Goal: Transaction & Acquisition: Purchase product/service

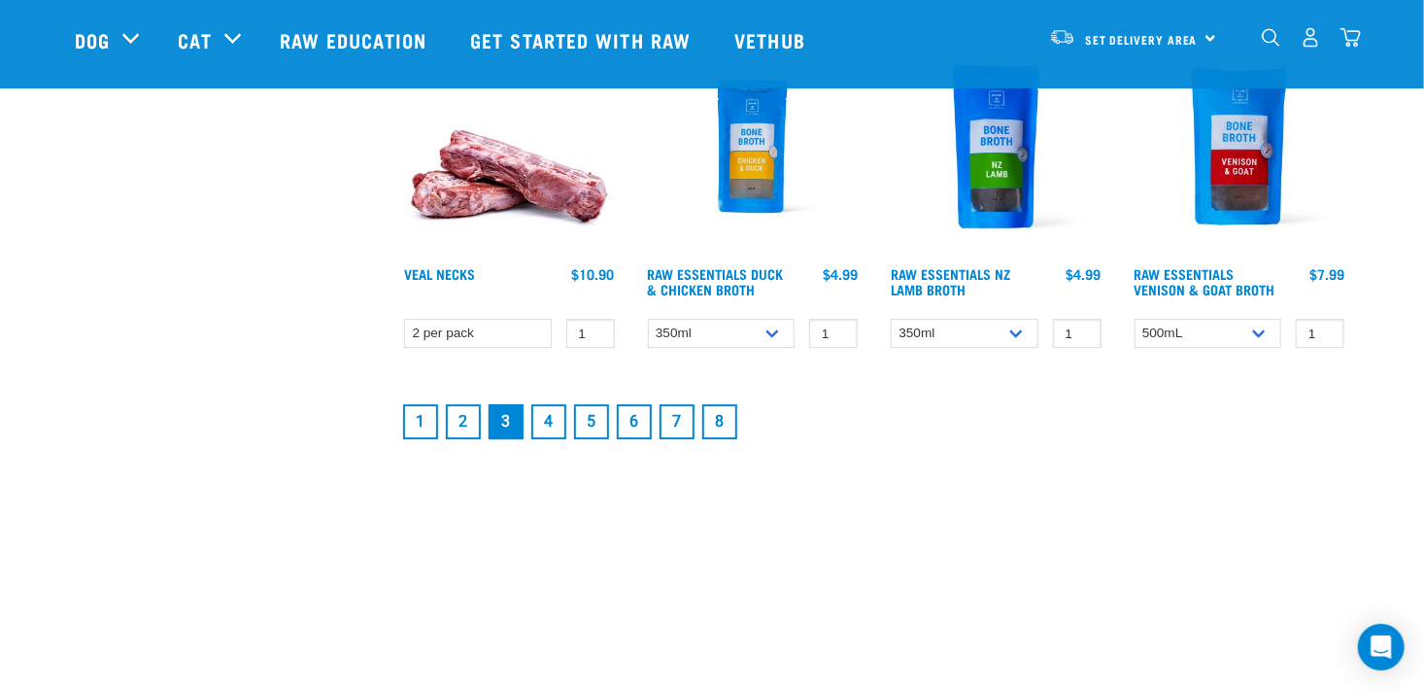
scroll to position [2688, 0]
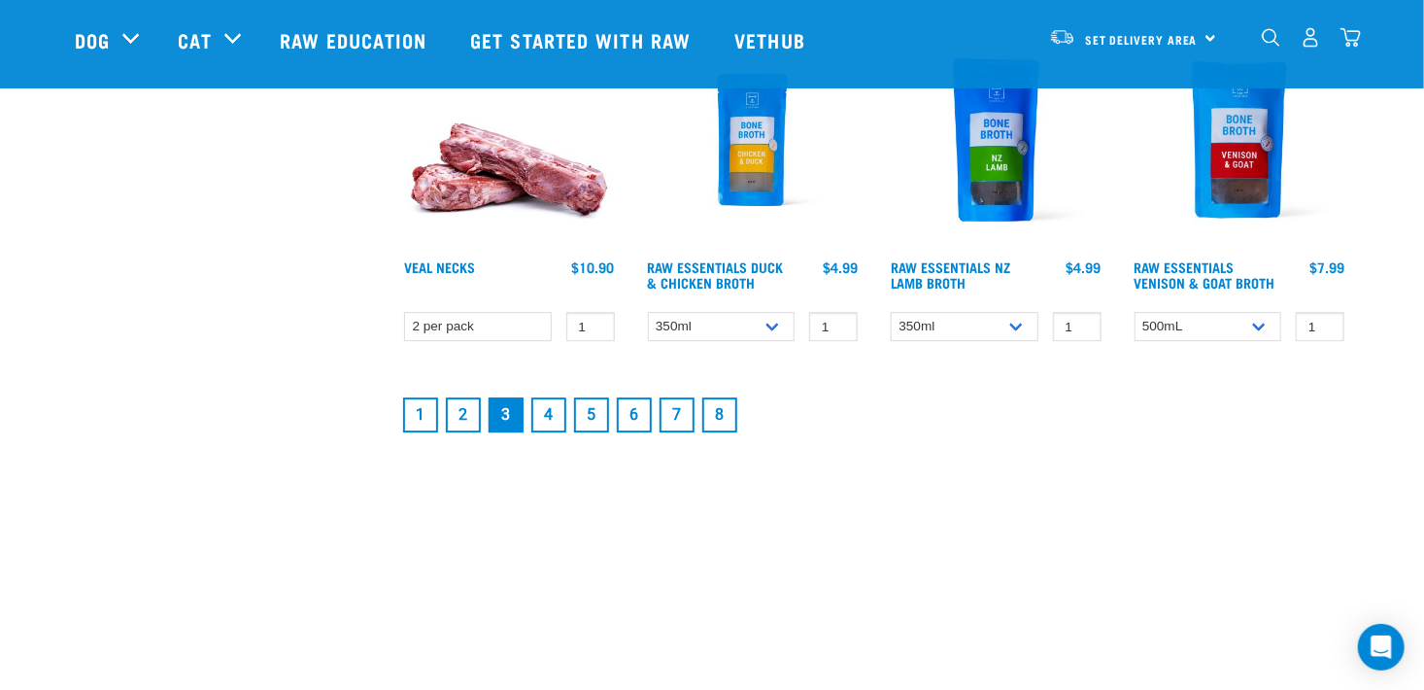
click at [464, 409] on link "2" at bounding box center [463, 414] width 35 height 35
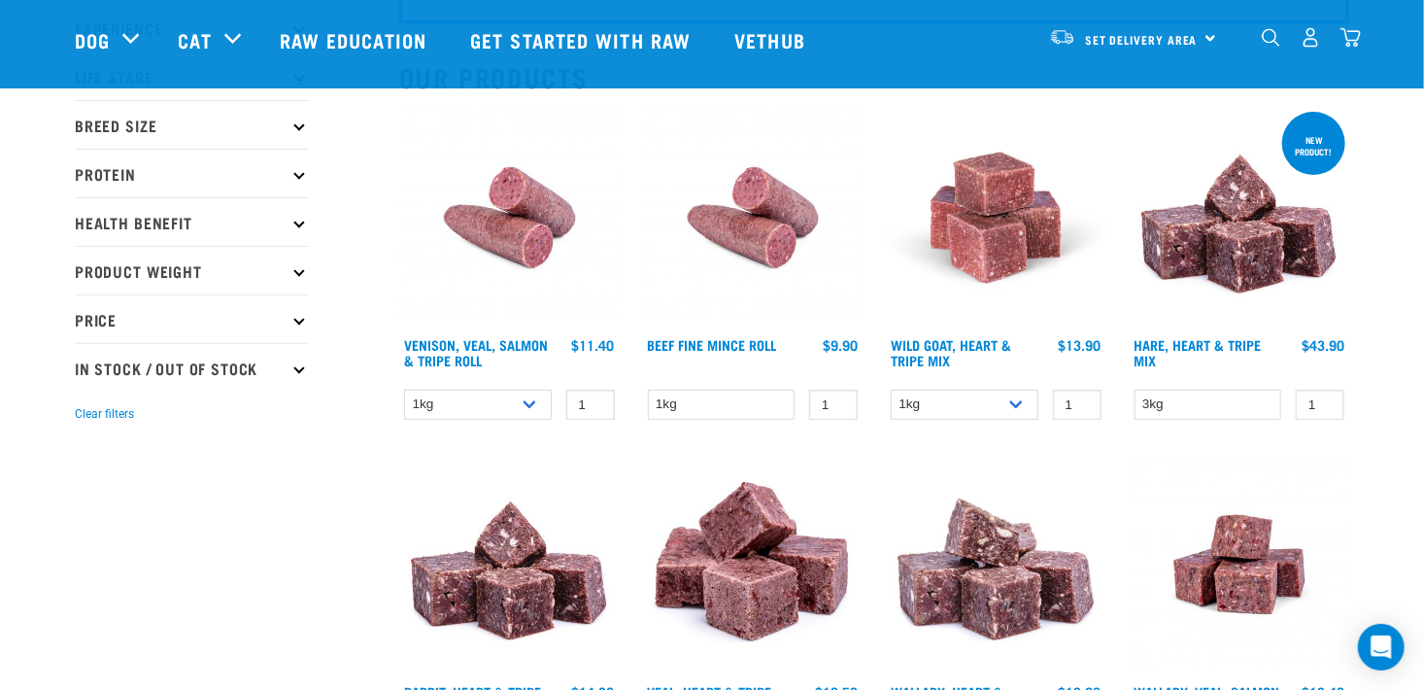
scroll to position [182, 0]
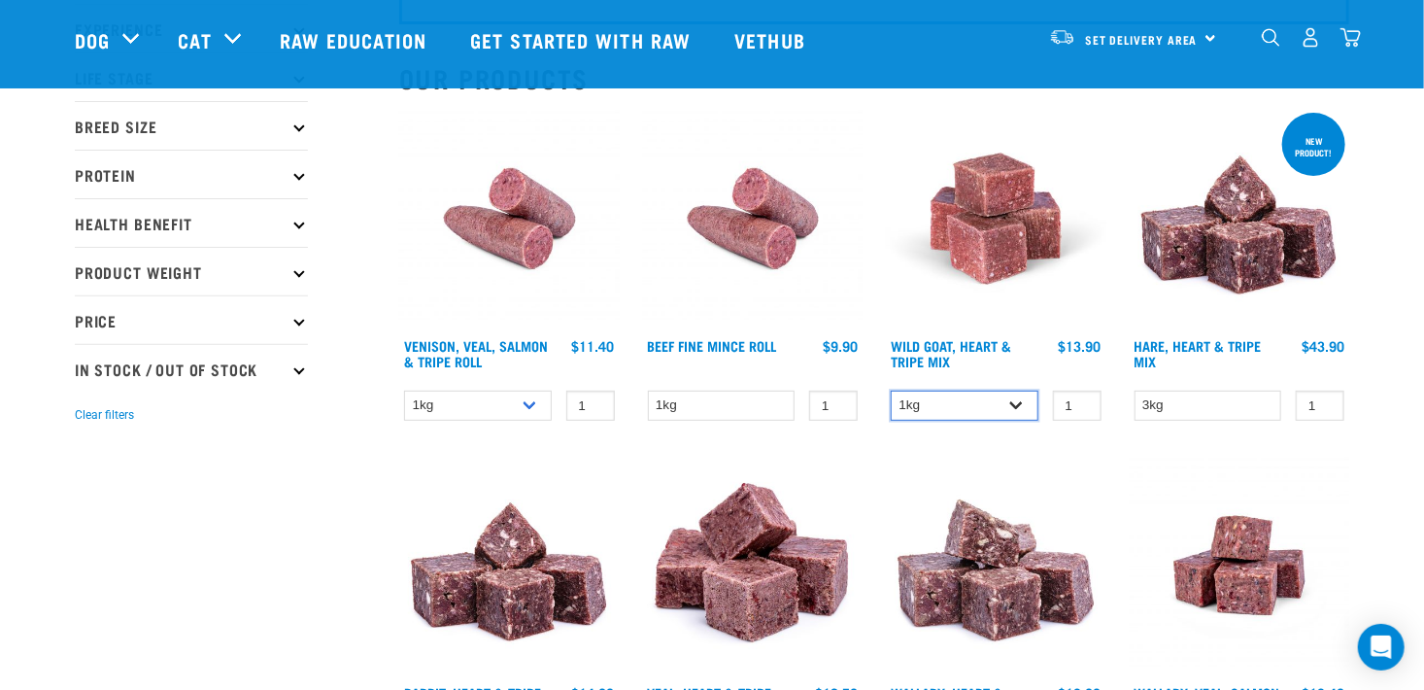
click at [1015, 406] on select "1kg 3kg" at bounding box center [965, 405] width 148 height 30
click at [887, 284] on img at bounding box center [996, 219] width 220 height 220
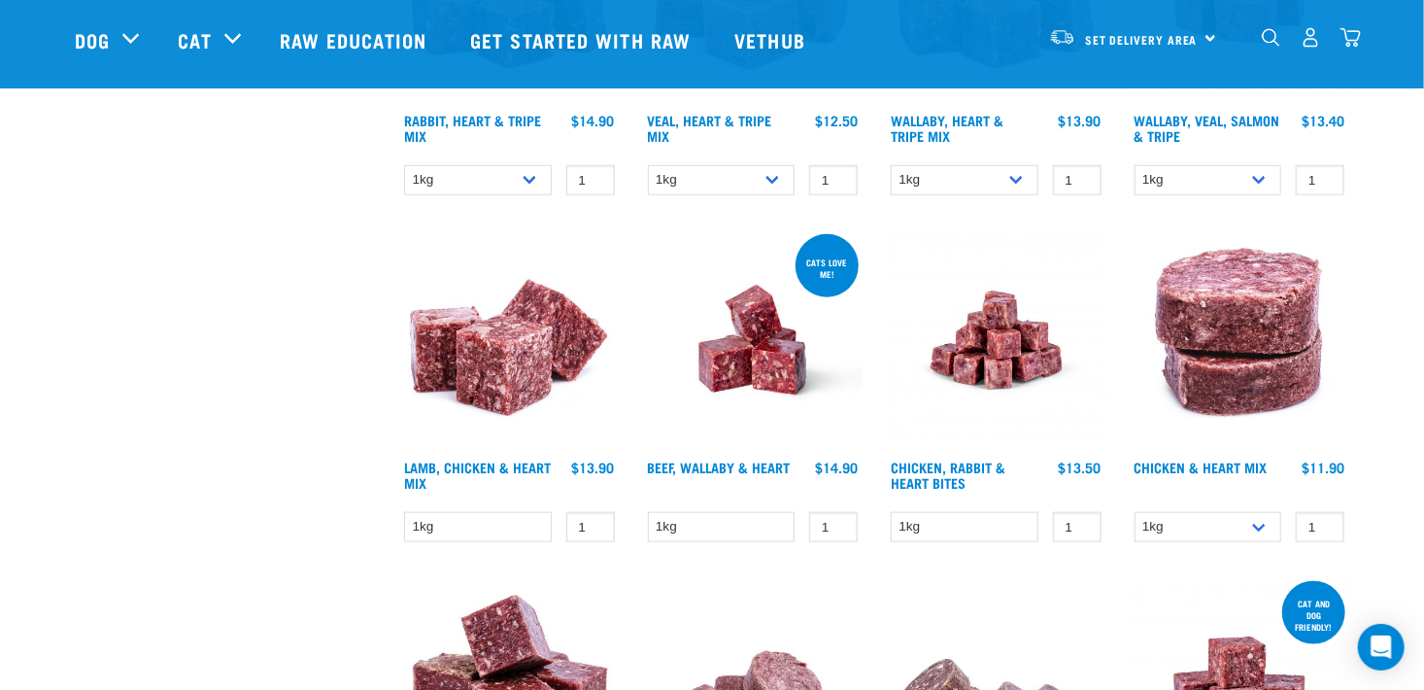
scroll to position [765, 0]
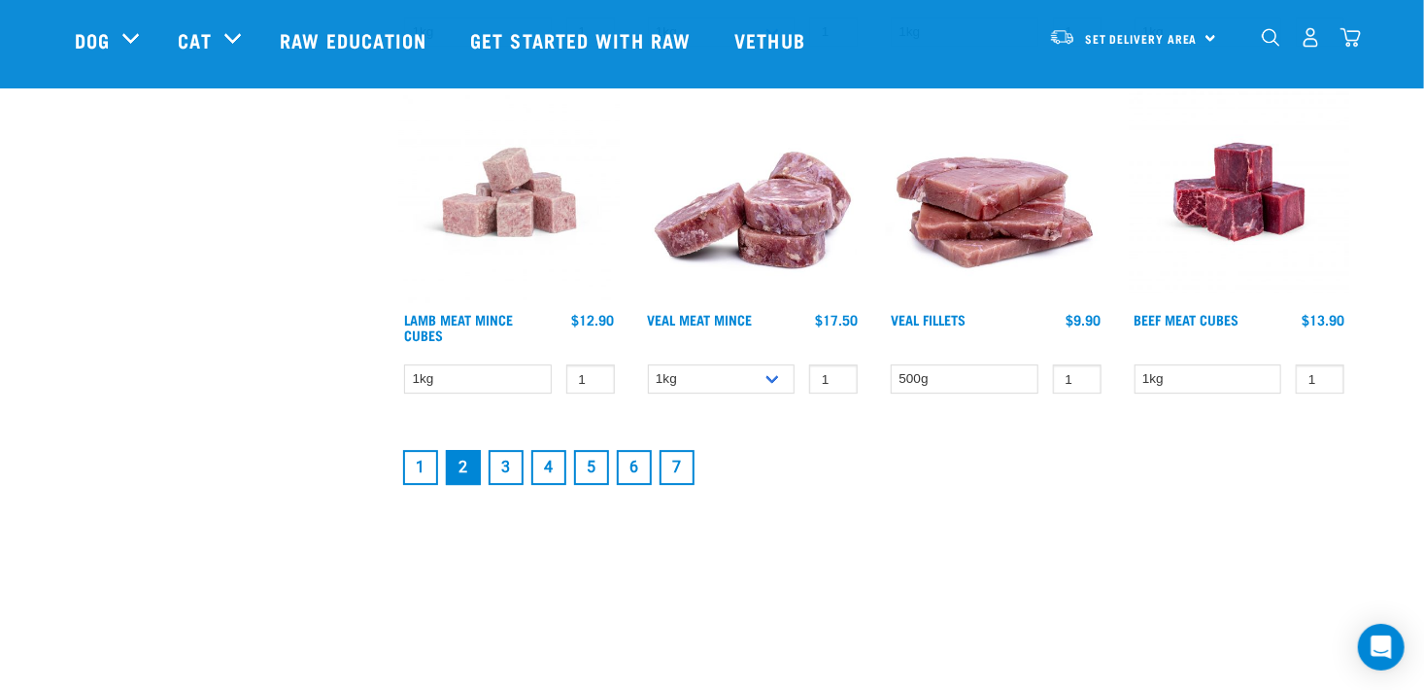
scroll to position [2612, 0]
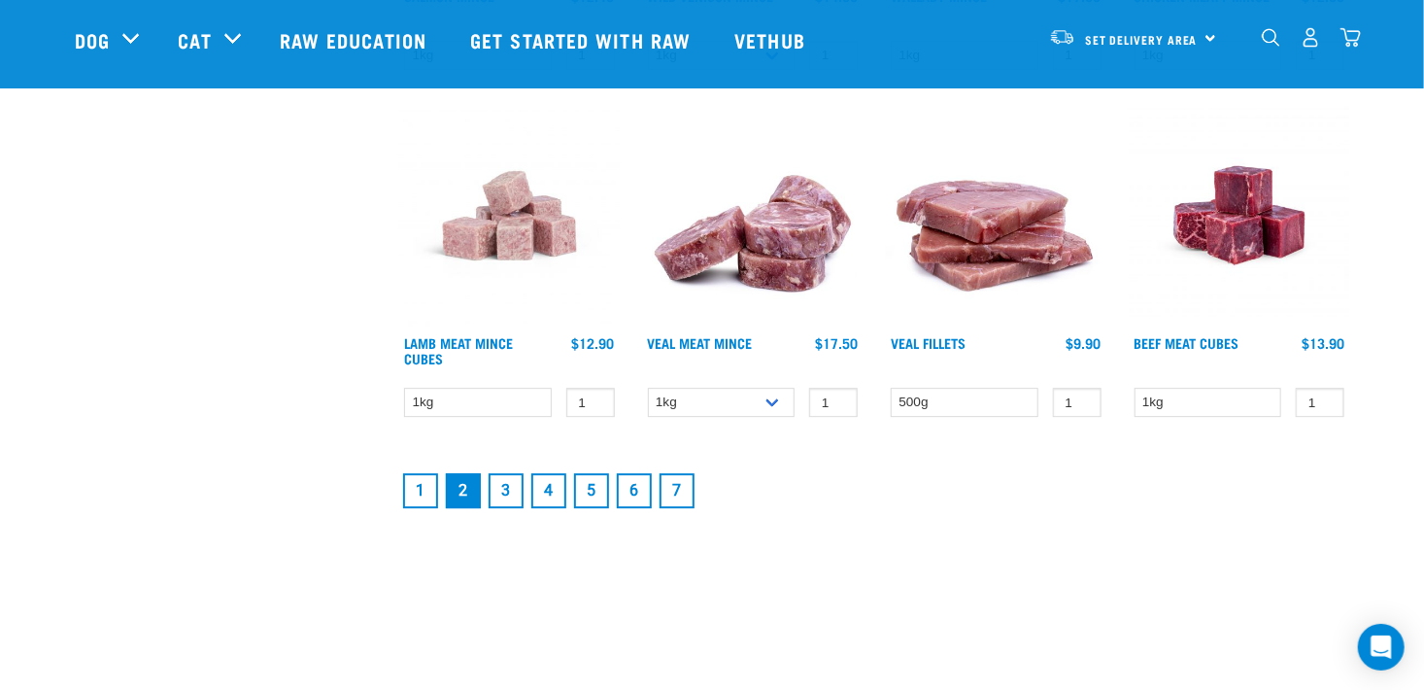
click at [424, 483] on link "1" at bounding box center [420, 490] width 35 height 35
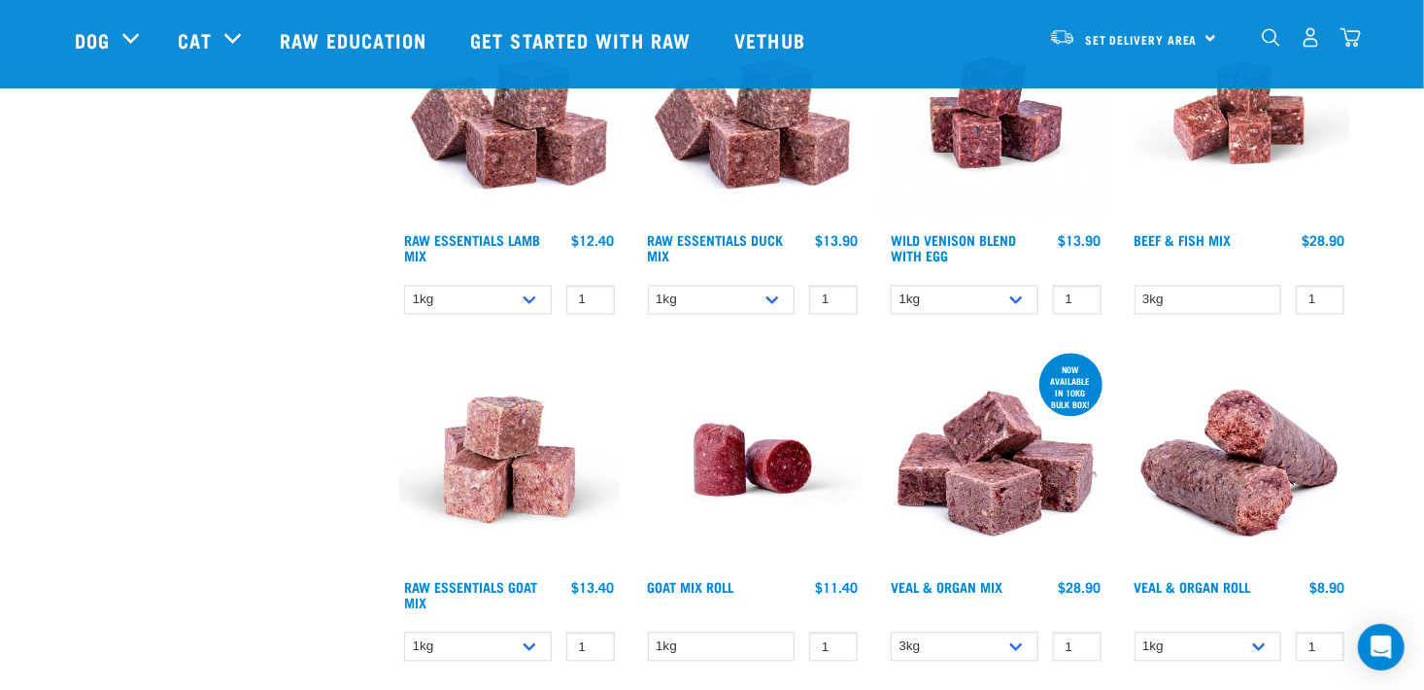
scroll to position [1890, 0]
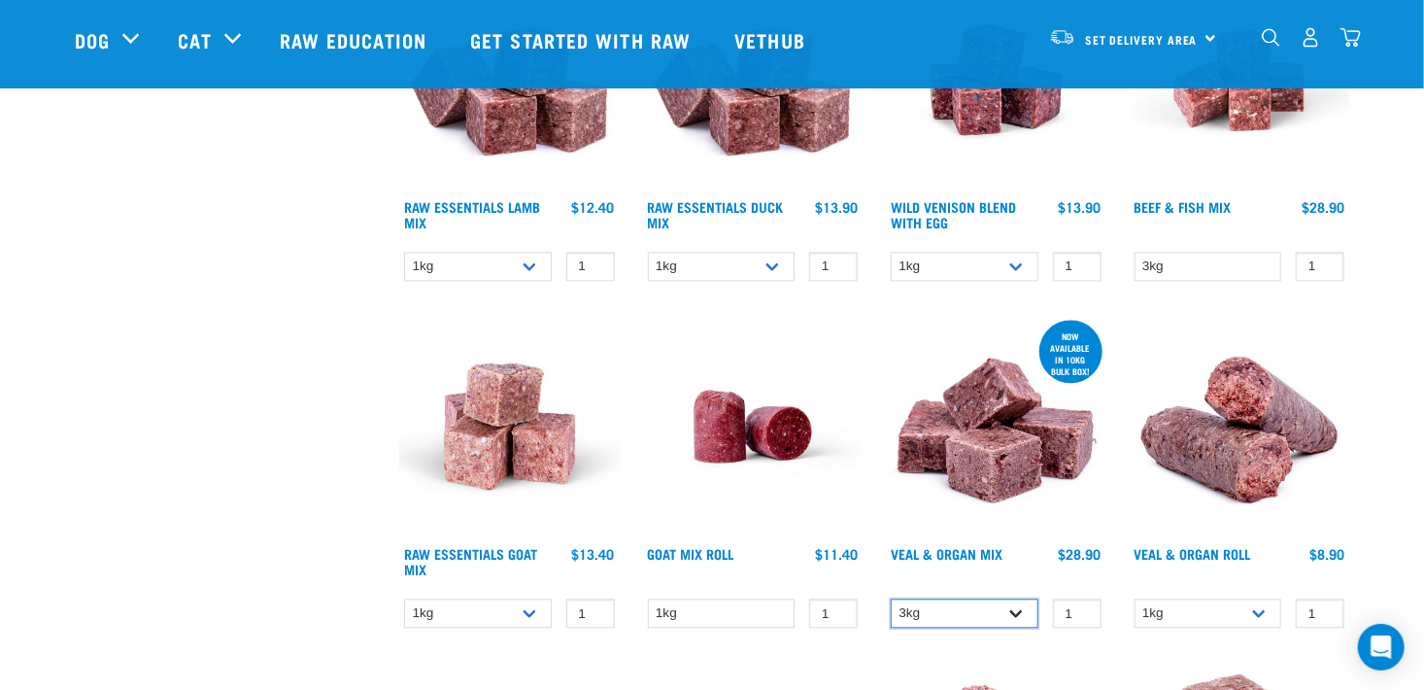
click at [1015, 608] on select "3kg Bulk (10kg)" at bounding box center [965, 613] width 148 height 30
click at [1259, 605] on select "1kg Bulk (10kg)" at bounding box center [1208, 613] width 148 height 30
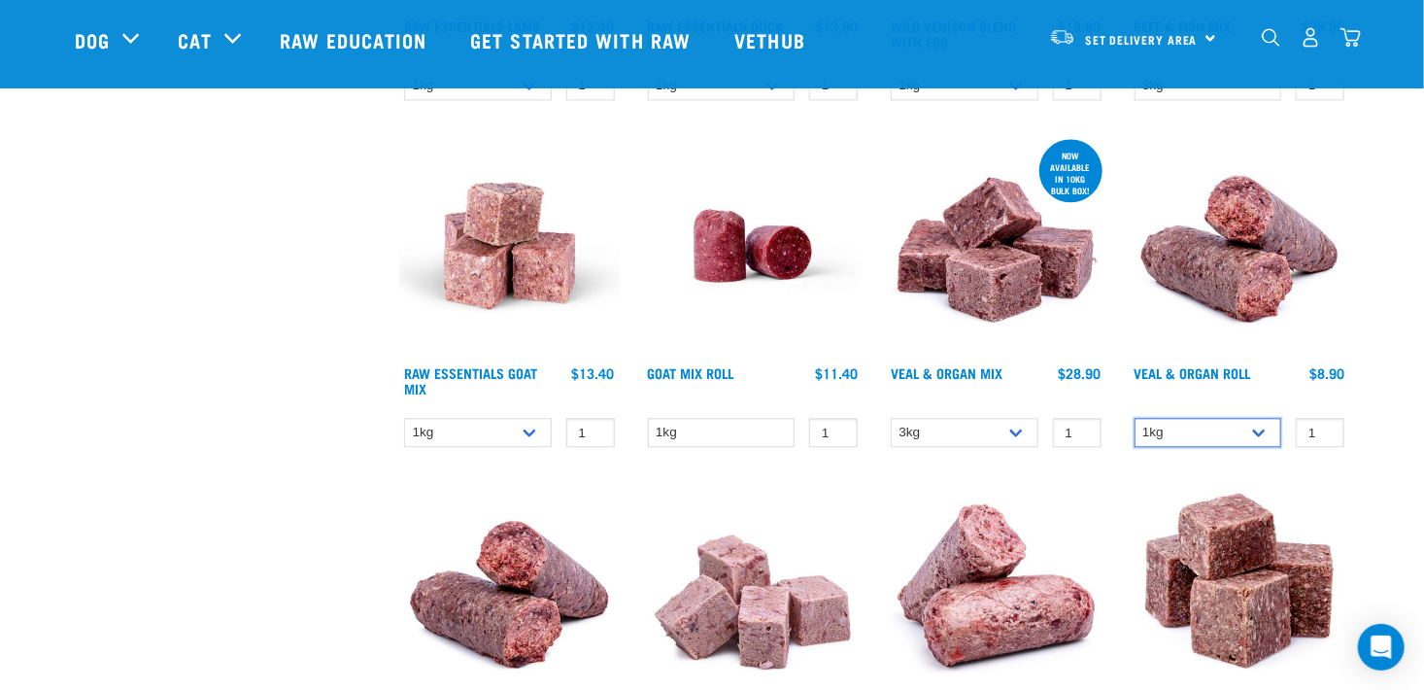
scroll to position [2072, 0]
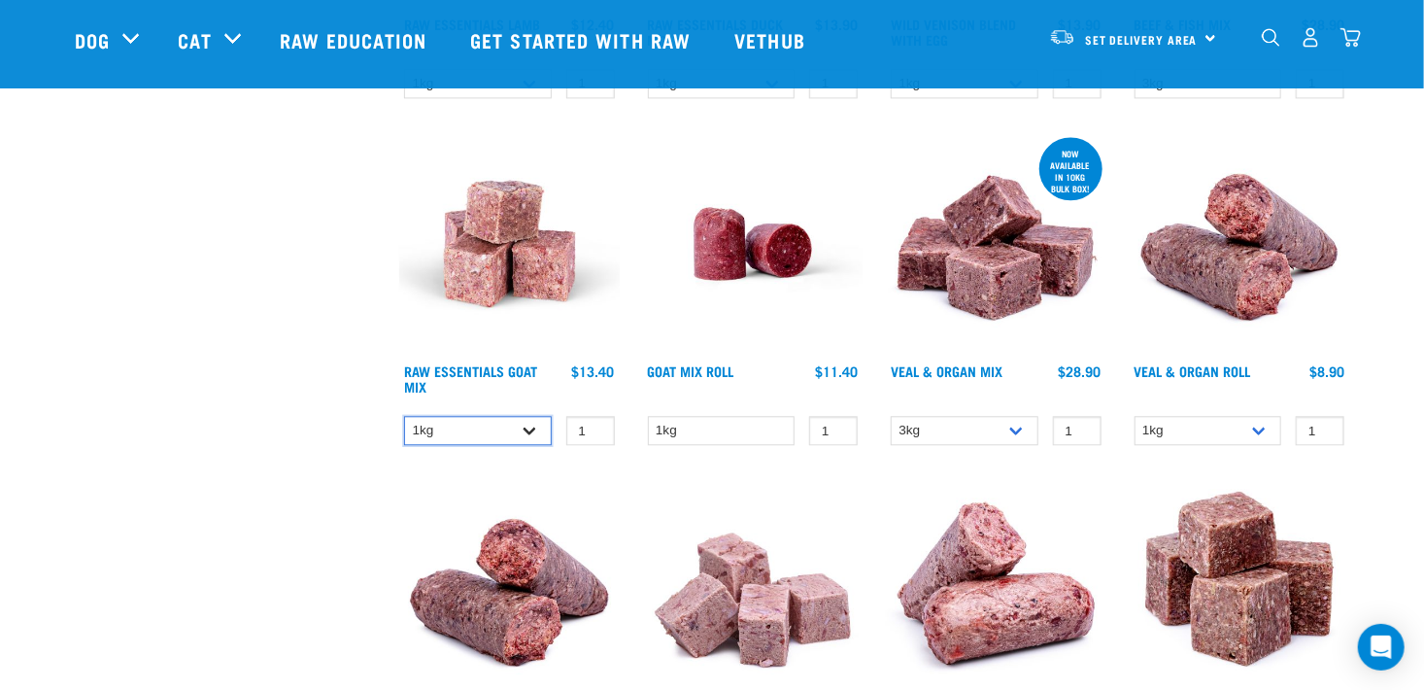
click at [528, 424] on select "1kg 3kg Bulk (10kg)" at bounding box center [478, 431] width 148 height 30
click at [703, 519] on img at bounding box center [753, 590] width 220 height 220
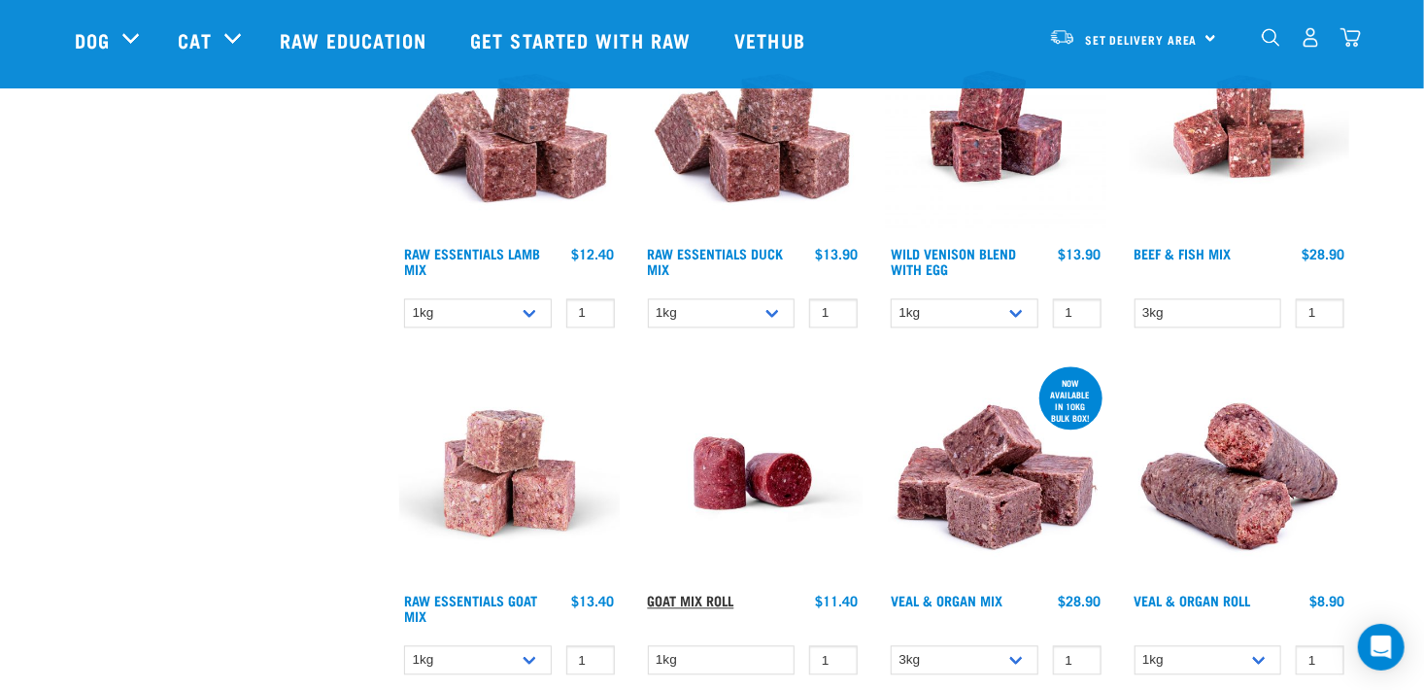
scroll to position [1845, 0]
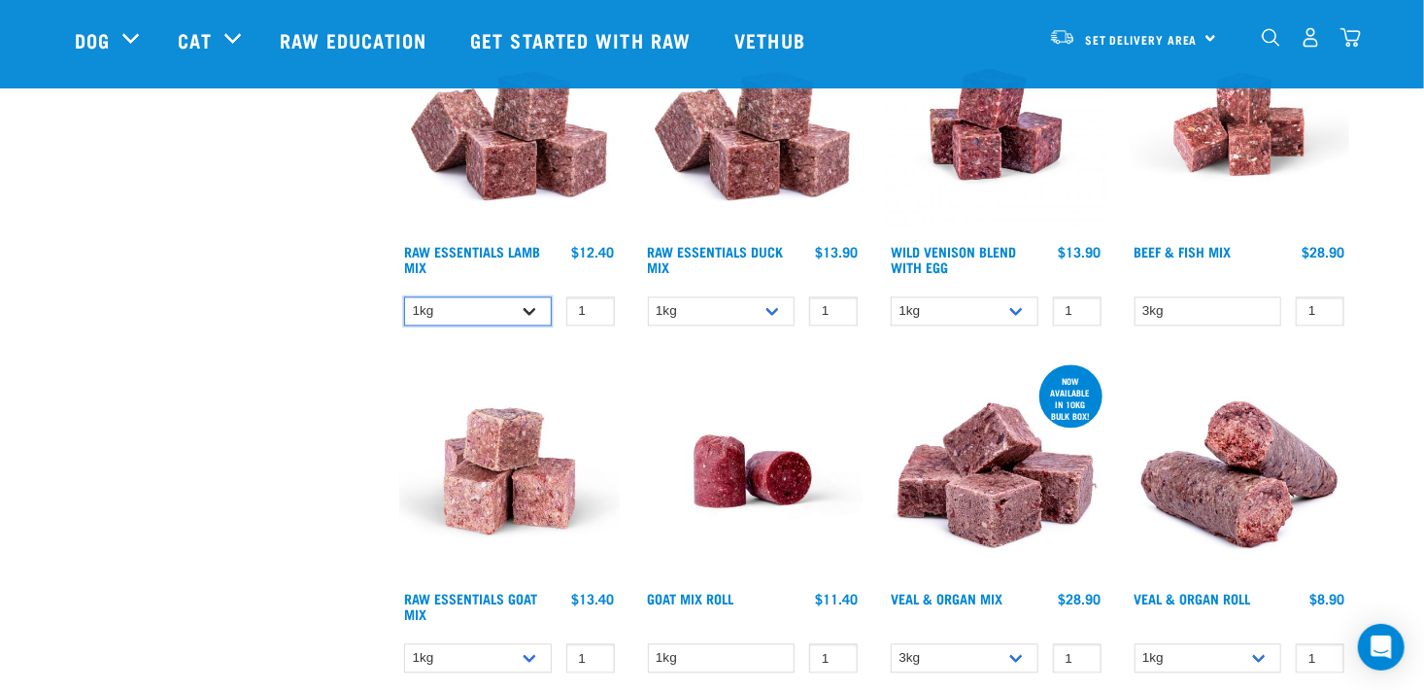
click at [530, 301] on select "1kg 3kg Bulk (10kg)" at bounding box center [478, 311] width 148 height 30
select select "341961"
click at [404, 296] on select "1kg 3kg Bulk (10kg)" at bounding box center [478, 311] width 148 height 30
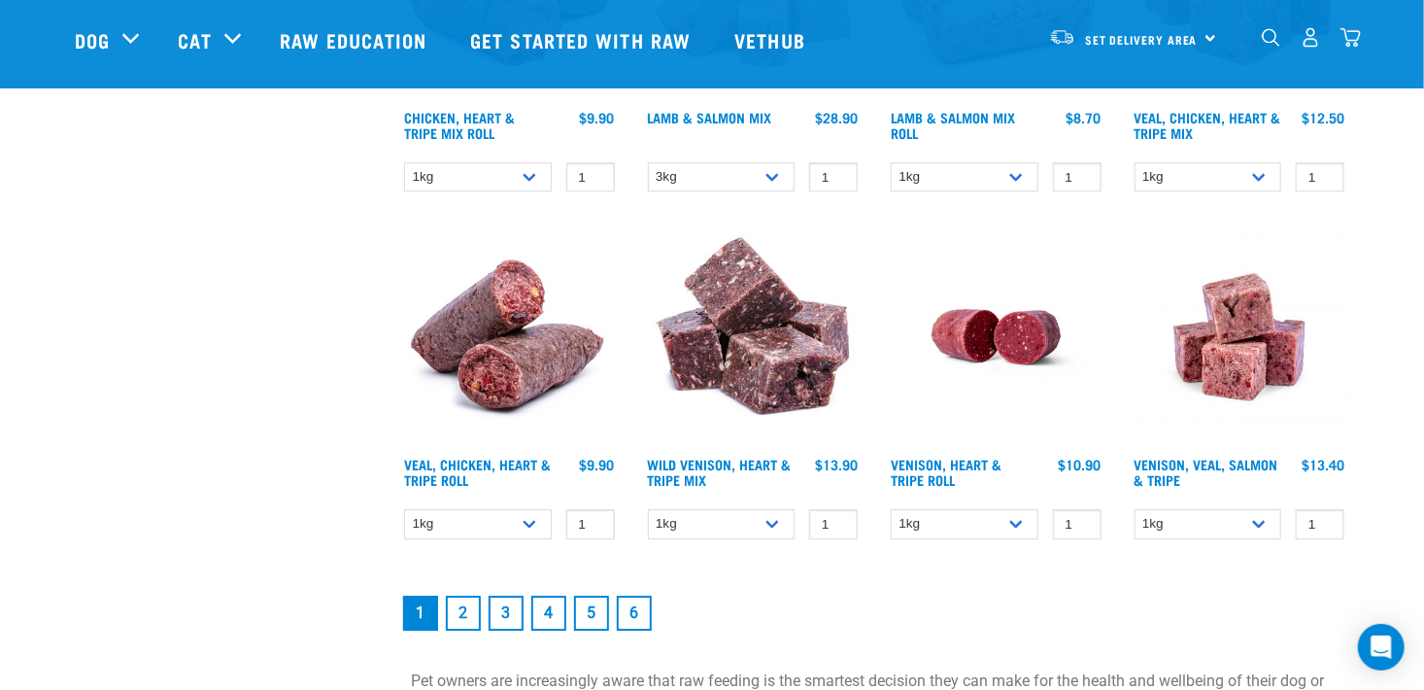
scroll to position [2690, 0]
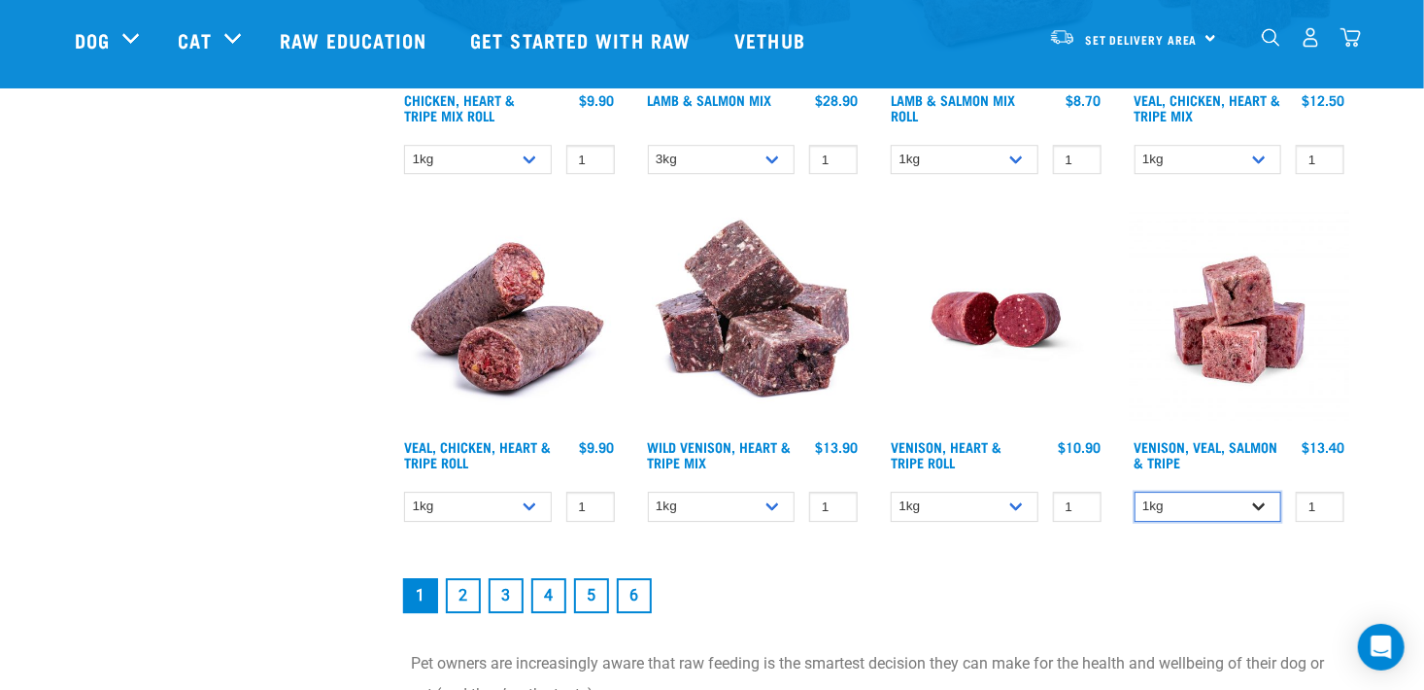
click at [1260, 505] on select "1kg 3kg Bulk (18kg)" at bounding box center [1208, 506] width 148 height 30
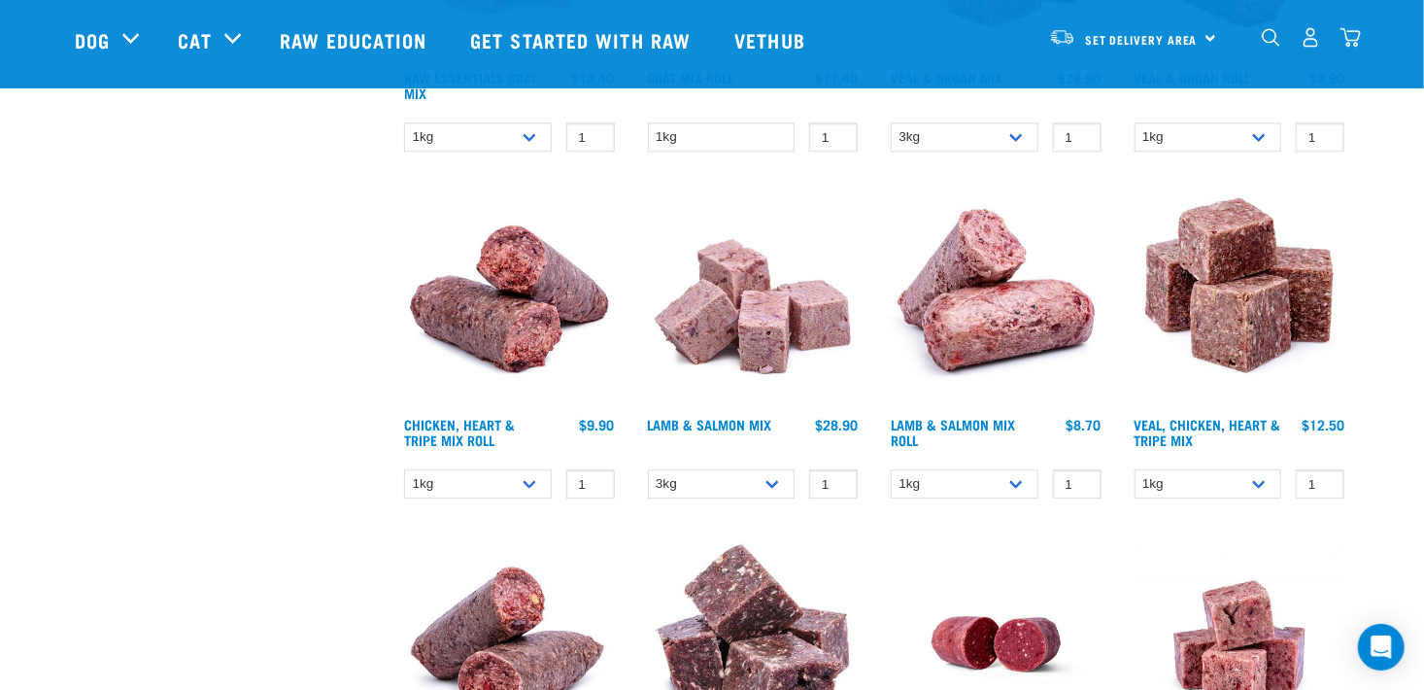
scroll to position [2367, 0]
click at [771, 478] on select "3kg Bulk (10kg)" at bounding box center [722, 483] width 148 height 30
click at [648, 468] on select "3kg Bulk (10kg)" at bounding box center [722, 483] width 148 height 30
click at [775, 472] on select "3kg Bulk (10kg)" at bounding box center [722, 483] width 148 height 30
select select "258"
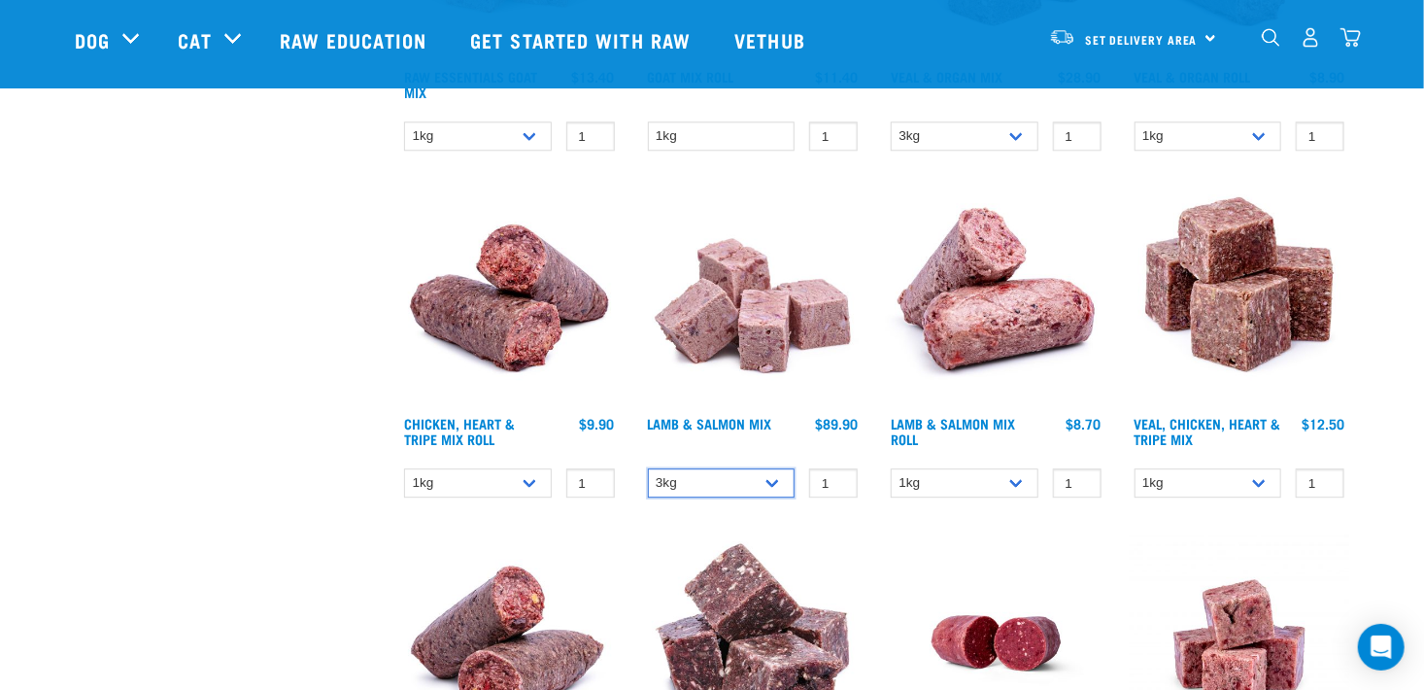
click at [648, 468] on select "3kg Bulk (10kg)" at bounding box center [722, 483] width 148 height 30
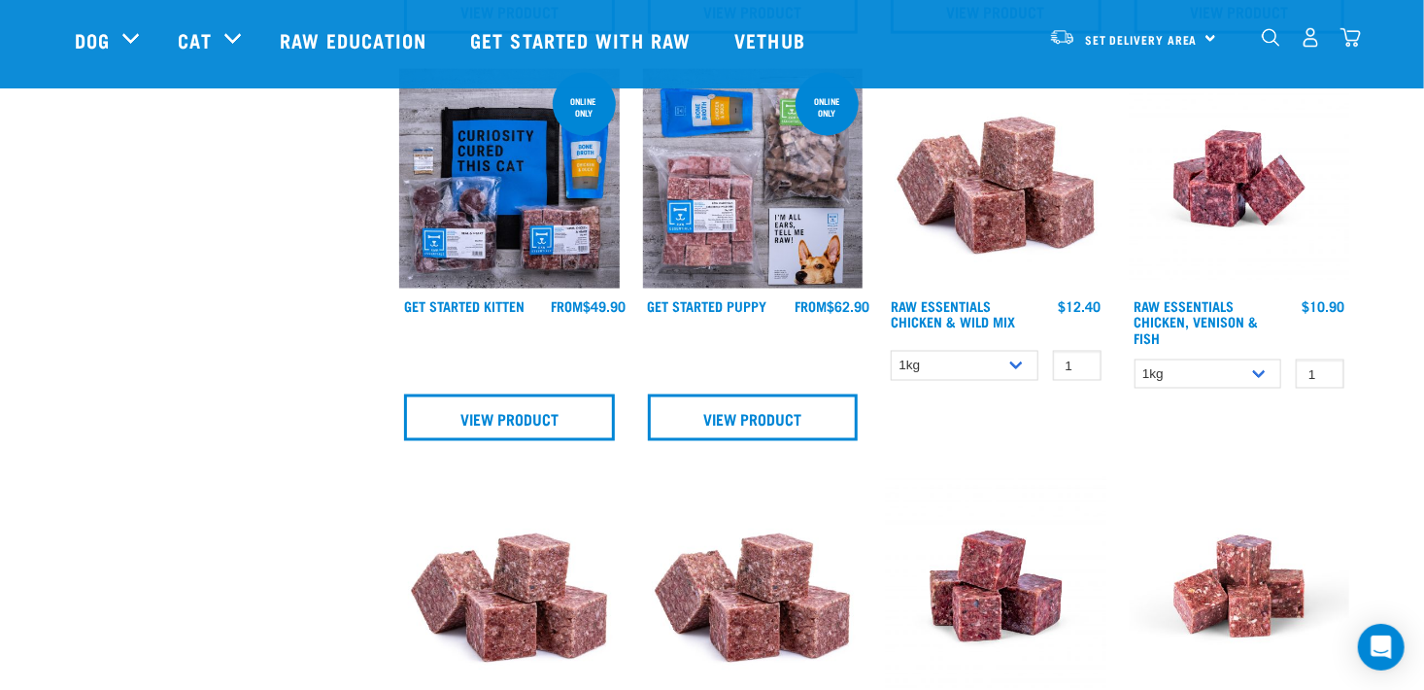
scroll to position [1384, 0]
click at [1017, 359] on select "1kg 3kg Bulk (20kg)" at bounding box center [965, 365] width 148 height 30
select select "731"
click at [891, 350] on select "1kg 3kg Bulk (20kg)" at bounding box center [965, 365] width 148 height 30
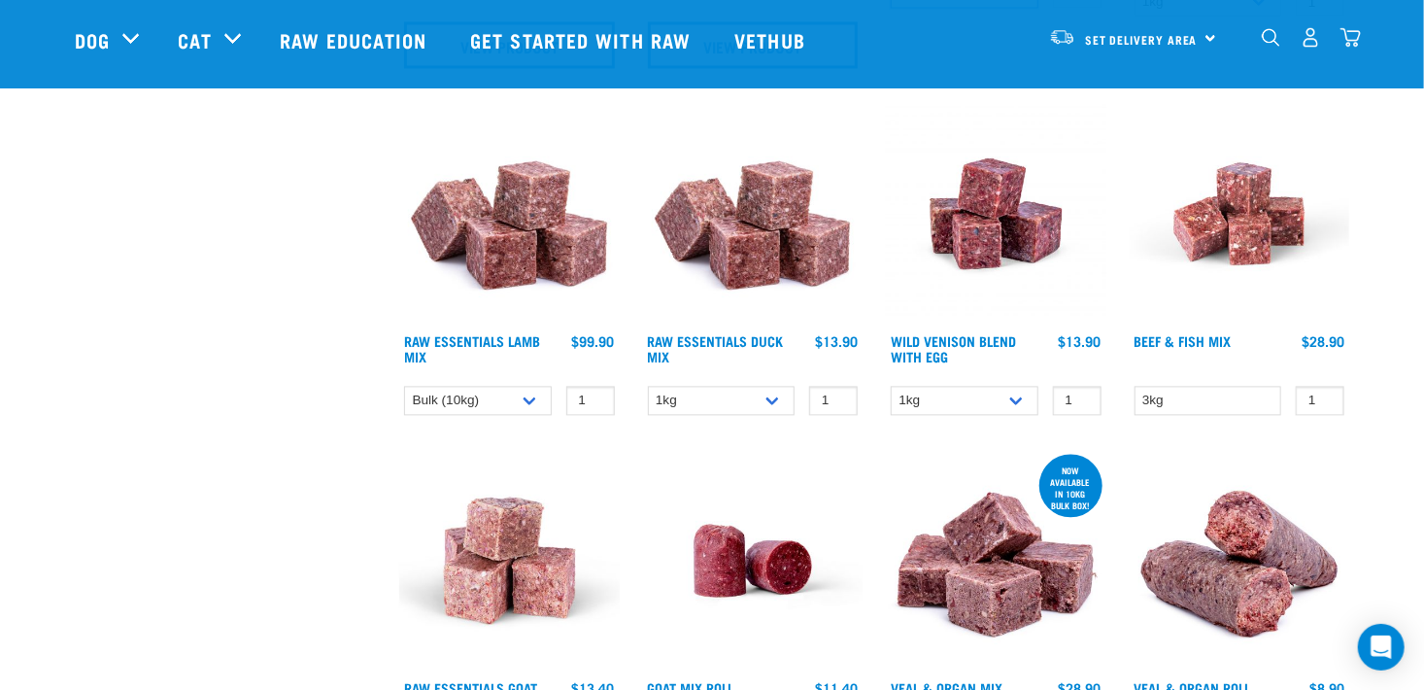
scroll to position [1756, 0]
